Goal: Navigation & Orientation: Understand site structure

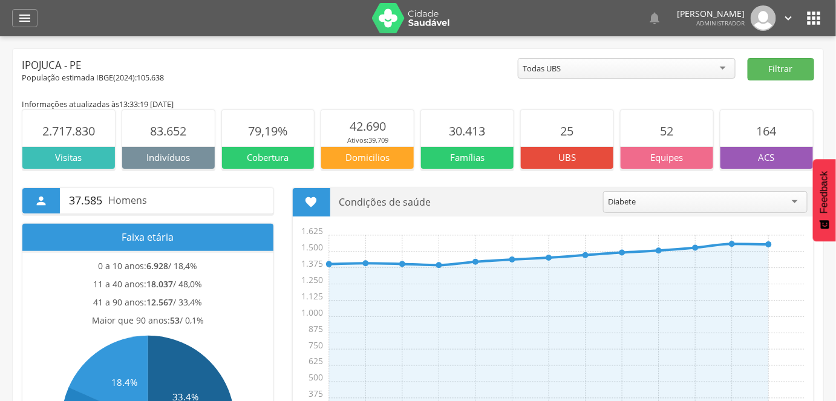
click at [786, 19] on icon "" at bounding box center [788, 17] width 13 height 13
click at [816, 22] on icon "" at bounding box center [814, 17] width 19 height 19
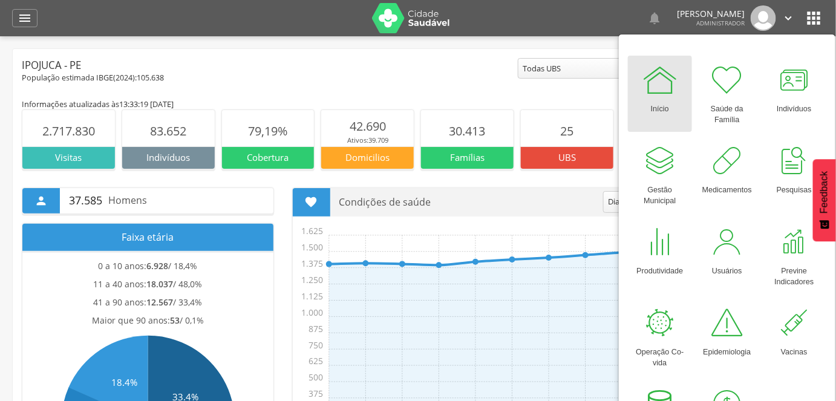
click at [483, 10] on div "  Lorem ipsum dolor sit amet, sed do eiusmod tempor incididunt ut labore et d…" at bounding box center [639, 17] width 313 height 25
